Goal: Task Accomplishment & Management: Use online tool/utility

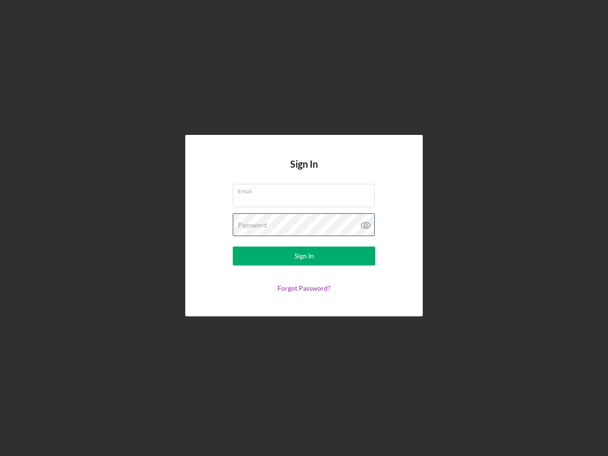
click at [304, 228] on div "Password" at bounding box center [304, 225] width 142 height 24
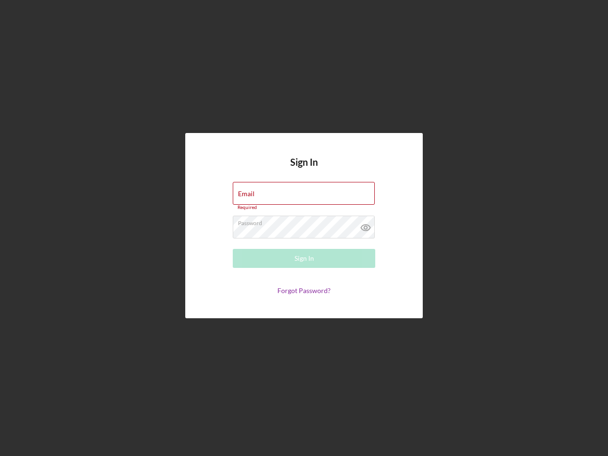
click at [366, 225] on icon at bounding box center [366, 228] width 24 height 24
